Goal: Task Accomplishment & Management: Use online tool/utility

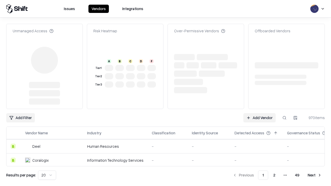
click at [259, 113] on link "Add Vendor" at bounding box center [259, 117] width 32 height 9
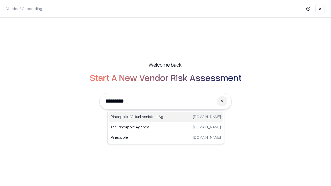
click at [166, 117] on div "Pineapple | Virtual Assistant Agency [DOMAIN_NAME]" at bounding box center [166, 117] width 114 height 10
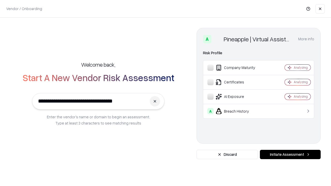
type input "**********"
click at [290, 155] on button "Initiate Assessment" at bounding box center [290, 154] width 61 height 9
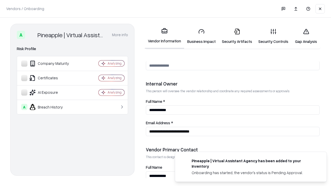
scroll to position [268, 0]
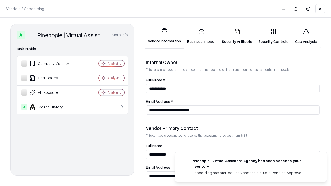
click at [201, 36] on link "Business Impact" at bounding box center [201, 36] width 35 height 24
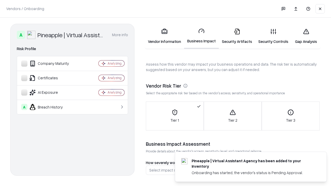
click at [306, 36] on link "Gap Analysis" at bounding box center [306, 36] width 29 height 24
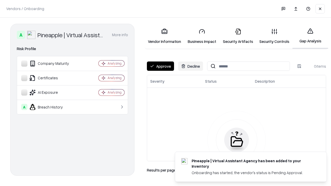
click at [160, 66] on button "Approve" at bounding box center [160, 66] width 27 height 9
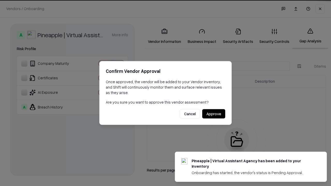
click at [214, 114] on button "Approve" at bounding box center [213, 113] width 23 height 9
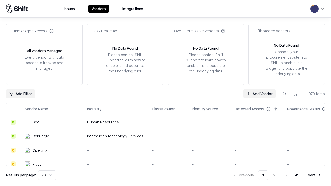
type input "**********"
click at [259, 94] on link "Add Vendor" at bounding box center [259, 93] width 32 height 9
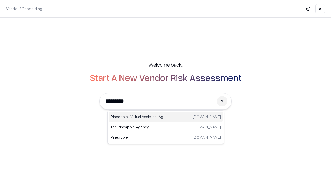
click at [166, 117] on div "Pineapple | Virtual Assistant Agency [DOMAIN_NAME]" at bounding box center [166, 117] width 114 height 10
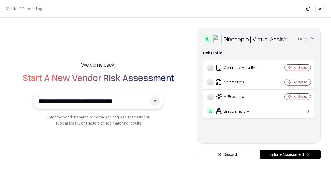
type input "**********"
click at [290, 155] on button "Initiate Assessment" at bounding box center [290, 154] width 61 height 9
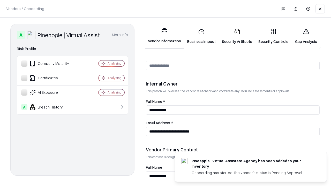
scroll to position [268, 0]
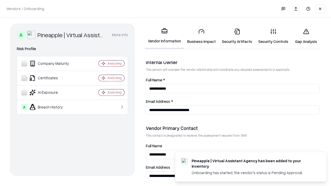
click at [306, 36] on link "Gap Analysis" at bounding box center [306, 36] width 29 height 24
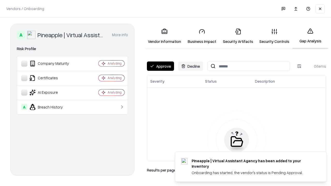
click at [160, 66] on button "Approve" at bounding box center [160, 66] width 27 height 9
